Goal: Find specific page/section

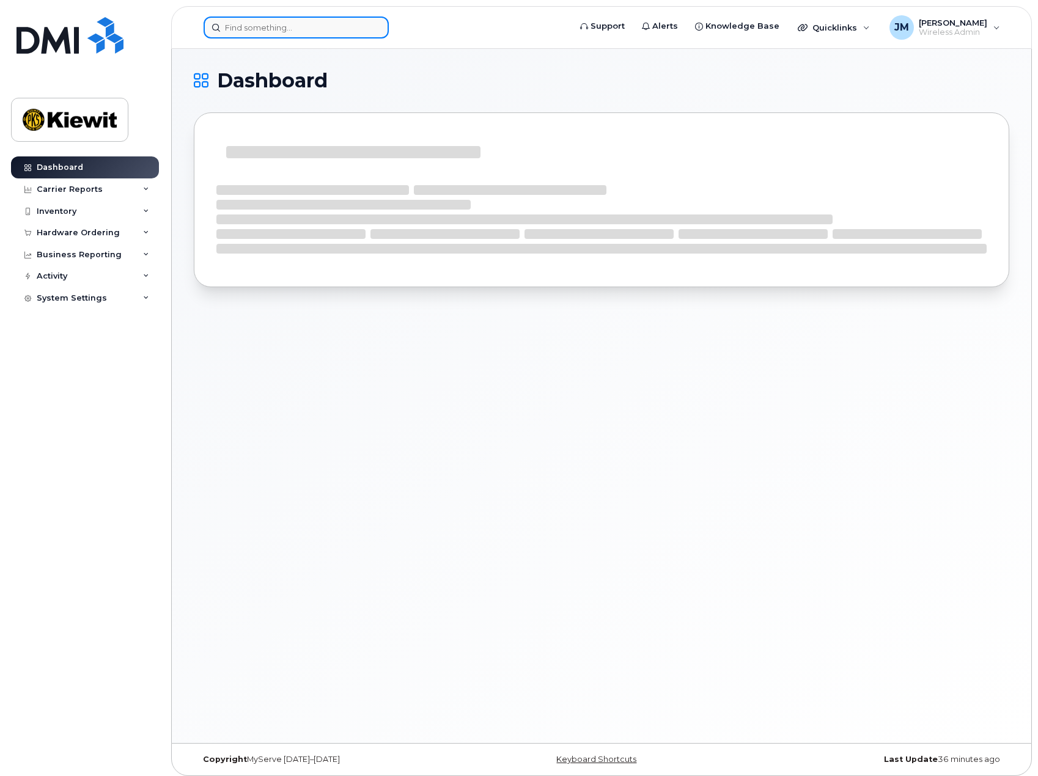
click at [281, 20] on input at bounding box center [296, 28] width 185 height 22
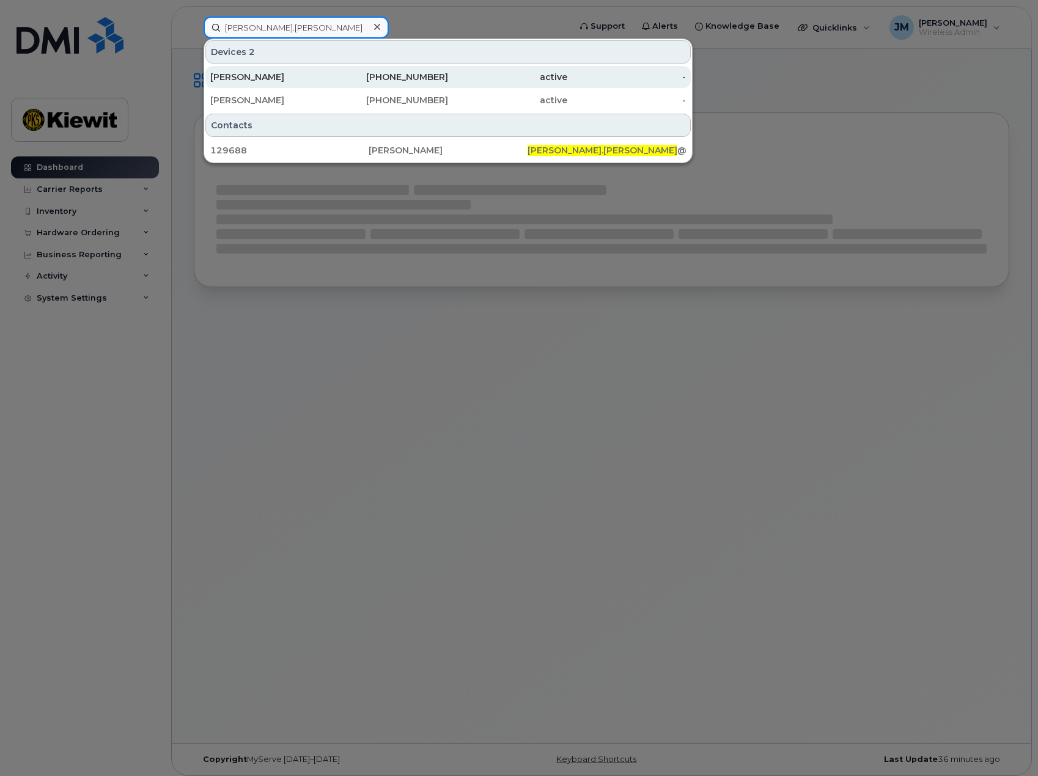
type input "dave.freeman"
click at [281, 75] on div "[PERSON_NAME]" at bounding box center [269, 77] width 119 height 12
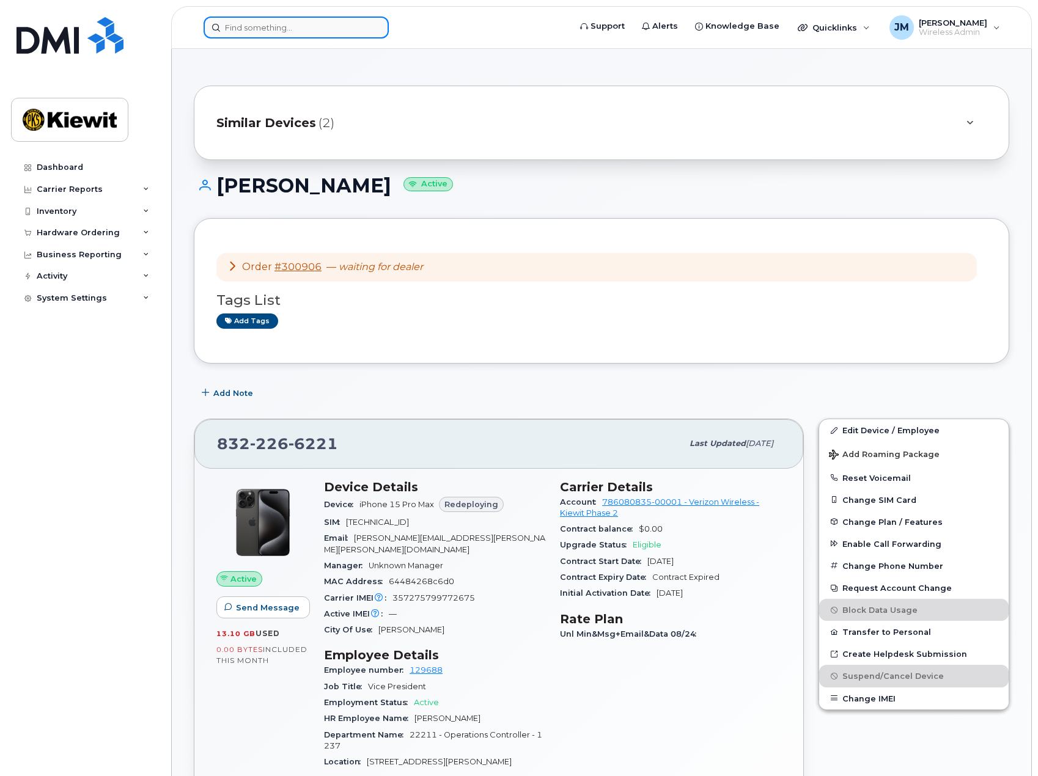
click at [324, 24] on input at bounding box center [296, 28] width 185 height 22
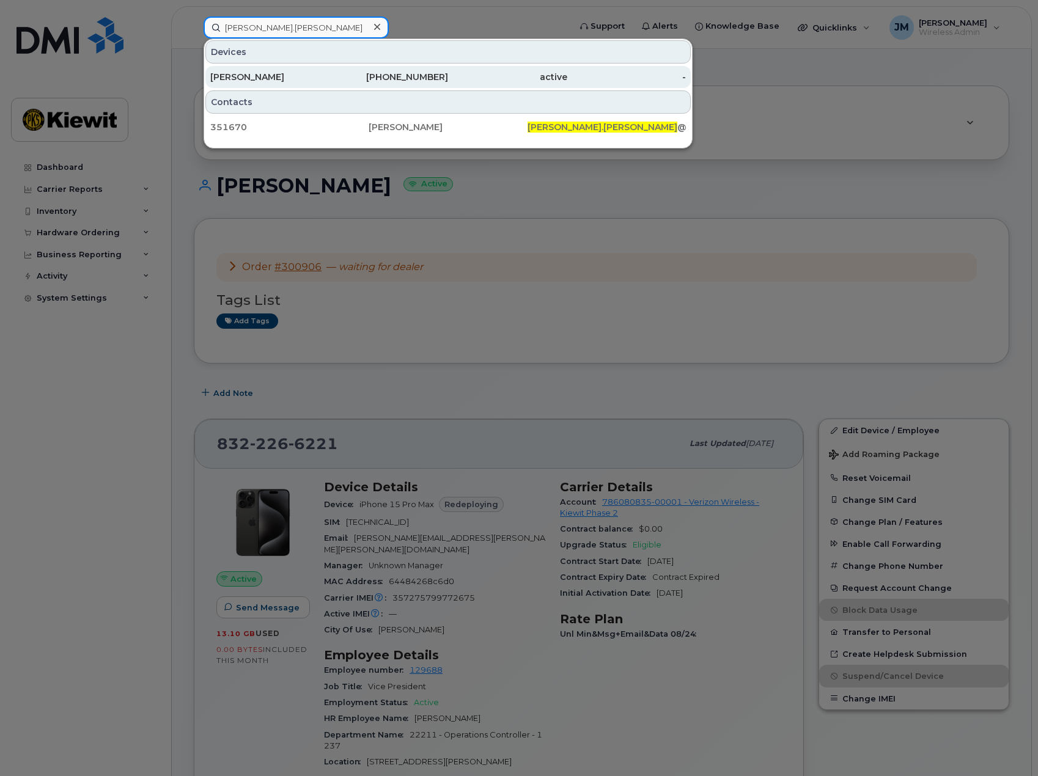
type input "[PERSON_NAME].[PERSON_NAME]"
click at [306, 74] on div "[PERSON_NAME]" at bounding box center [269, 77] width 119 height 12
